Goal: Check status: Check status

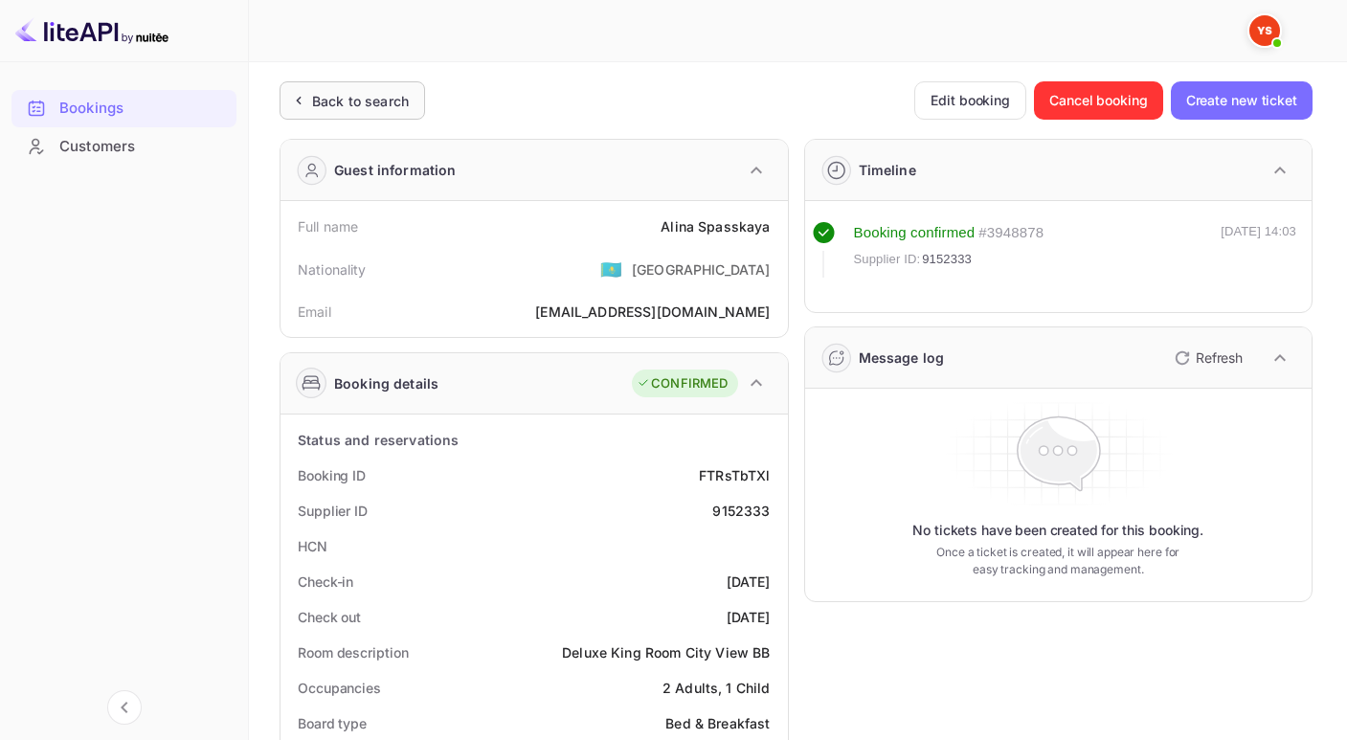
click at [344, 106] on div "Back to search" at bounding box center [360, 101] width 97 height 20
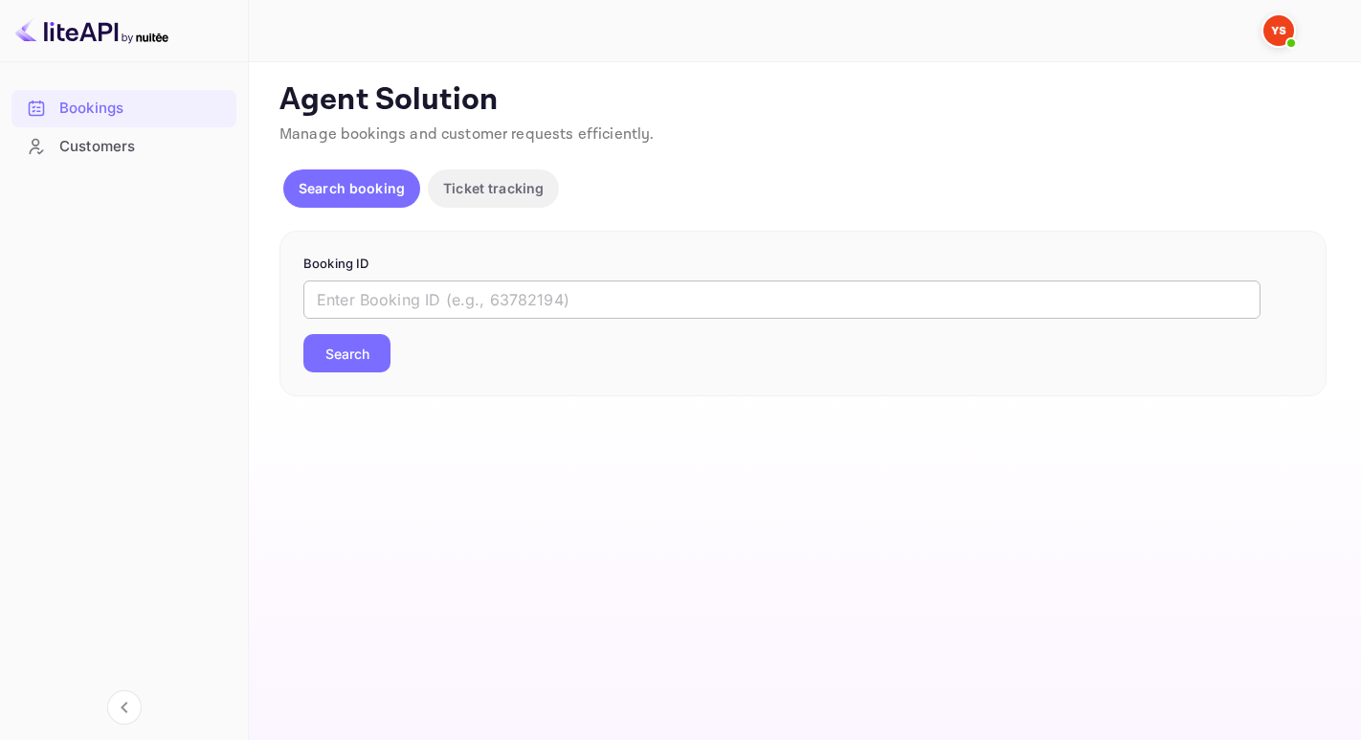
click at [390, 304] on input "text" at bounding box center [781, 299] width 957 height 38
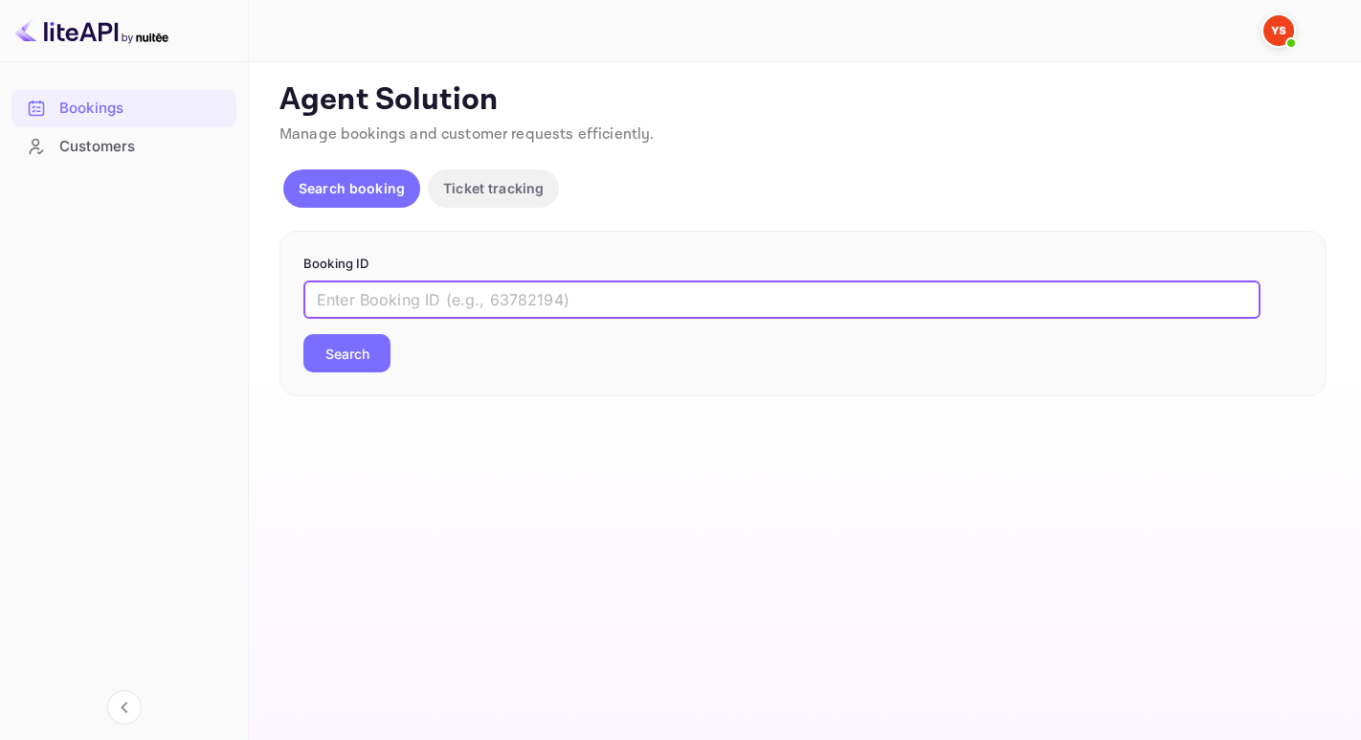
paste input "9350691"
click at [303, 334] on button "Search" at bounding box center [346, 353] width 87 height 38
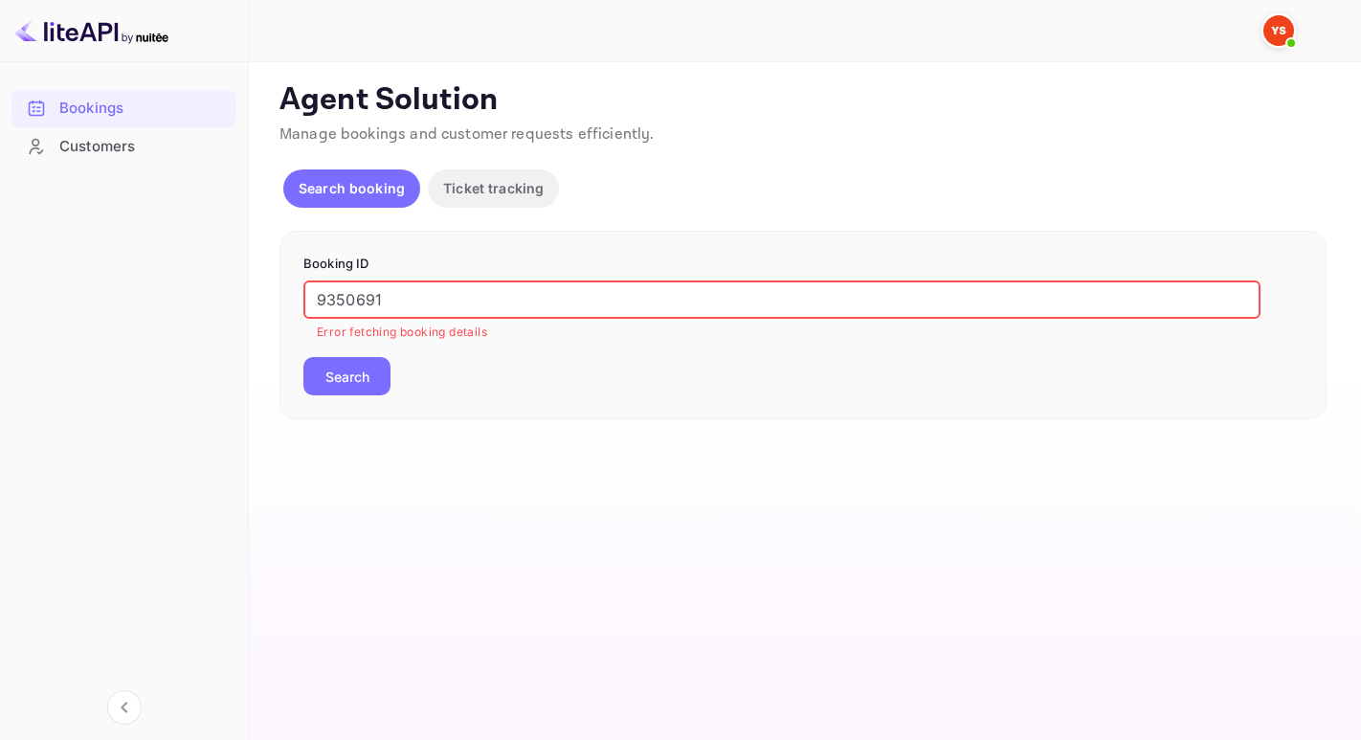
click at [322, 298] on input "9350691" at bounding box center [781, 299] width 957 height 38
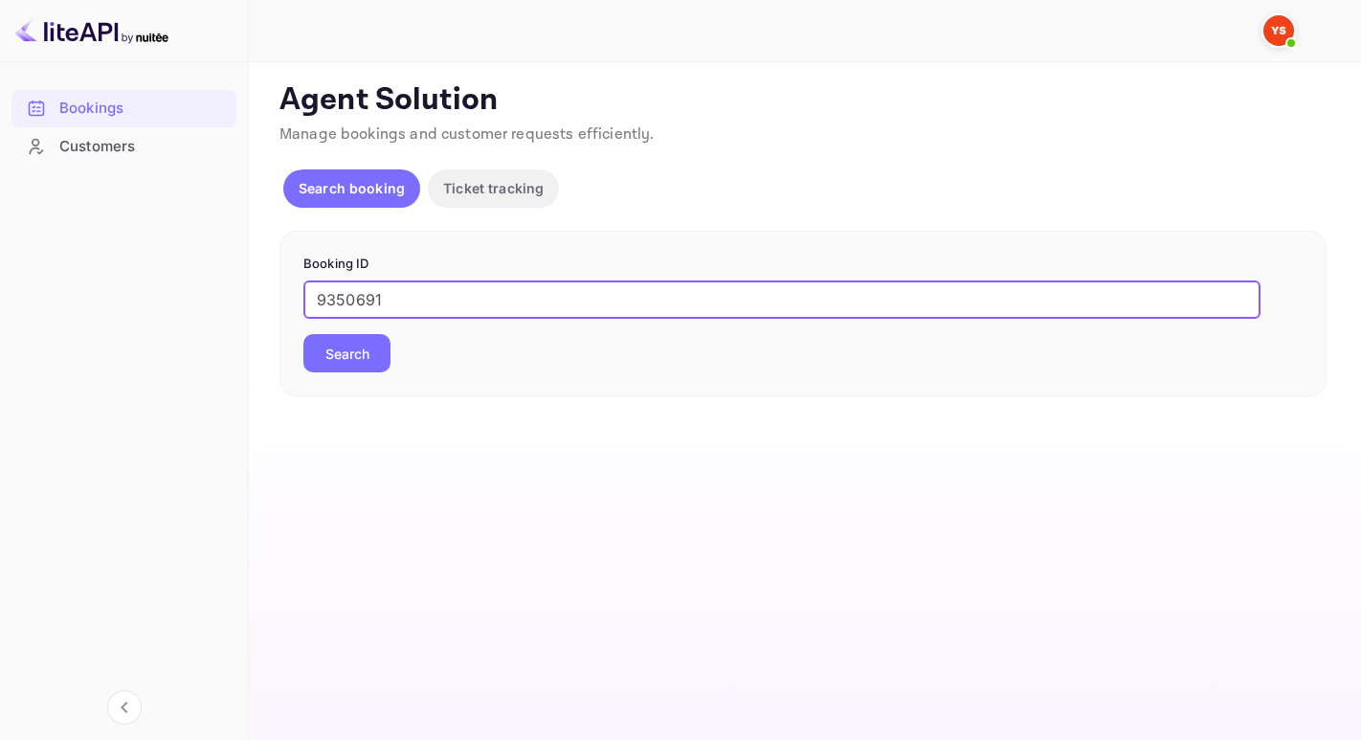
type input "9350691"
click at [303, 334] on button "Search" at bounding box center [346, 353] width 87 height 38
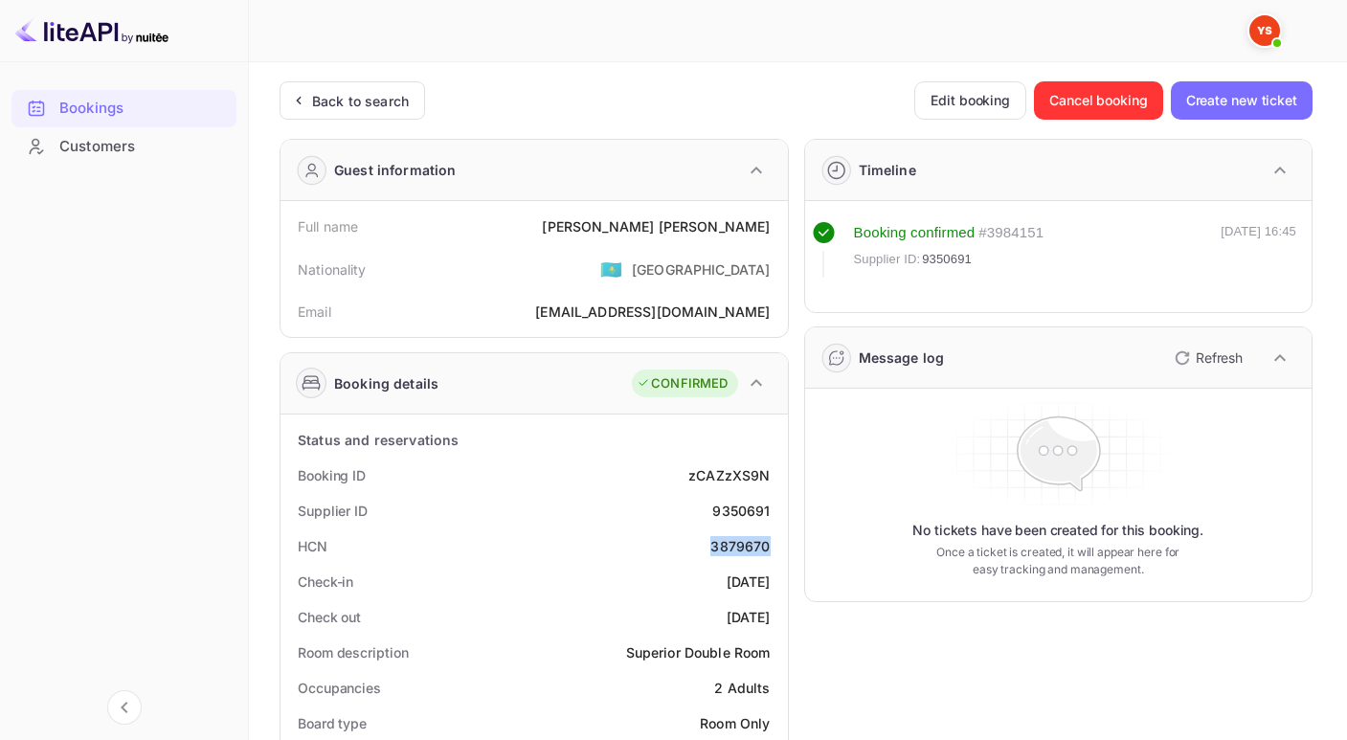
drag, startPoint x: 708, startPoint y: 552, endPoint x: 776, endPoint y: 554, distance: 68.0
click at [776, 554] on div "HCN 3879670" at bounding box center [534, 545] width 492 height 35
copy div "3879670"
